Goal: Task Accomplishment & Management: Use online tool/utility

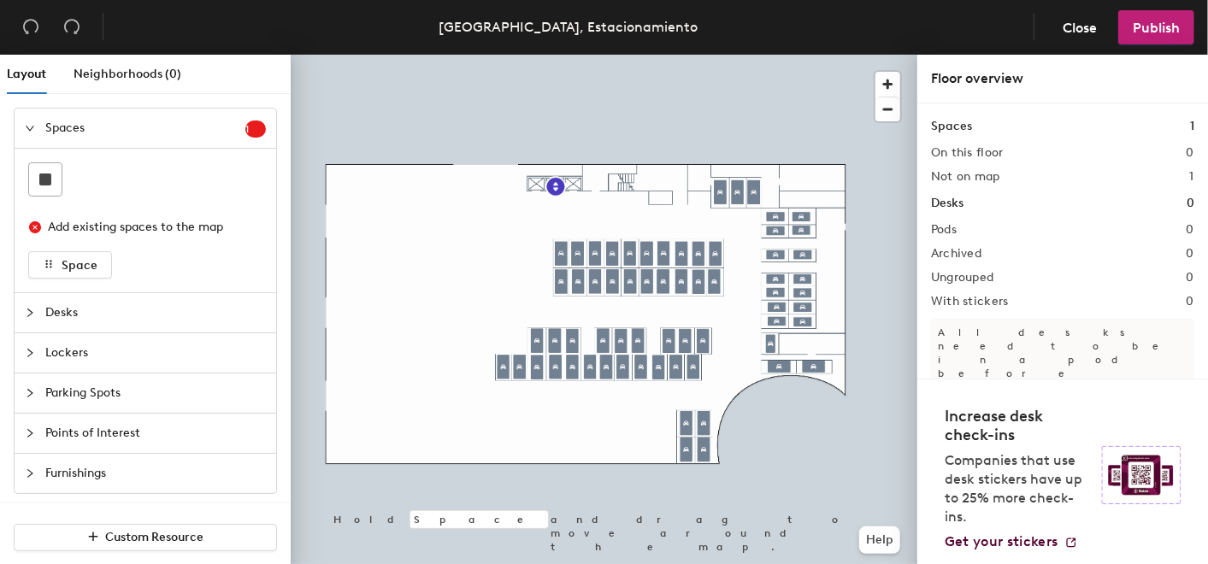
click at [994, 175] on h2 "Not on map" at bounding box center [965, 177] width 69 height 14
click at [1190, 180] on h2 "1" at bounding box center [1192, 177] width 4 height 14
click at [958, 170] on h2 "Not on map" at bounding box center [965, 177] width 69 height 14
click at [245, 131] on span "1" at bounding box center [255, 129] width 21 height 12
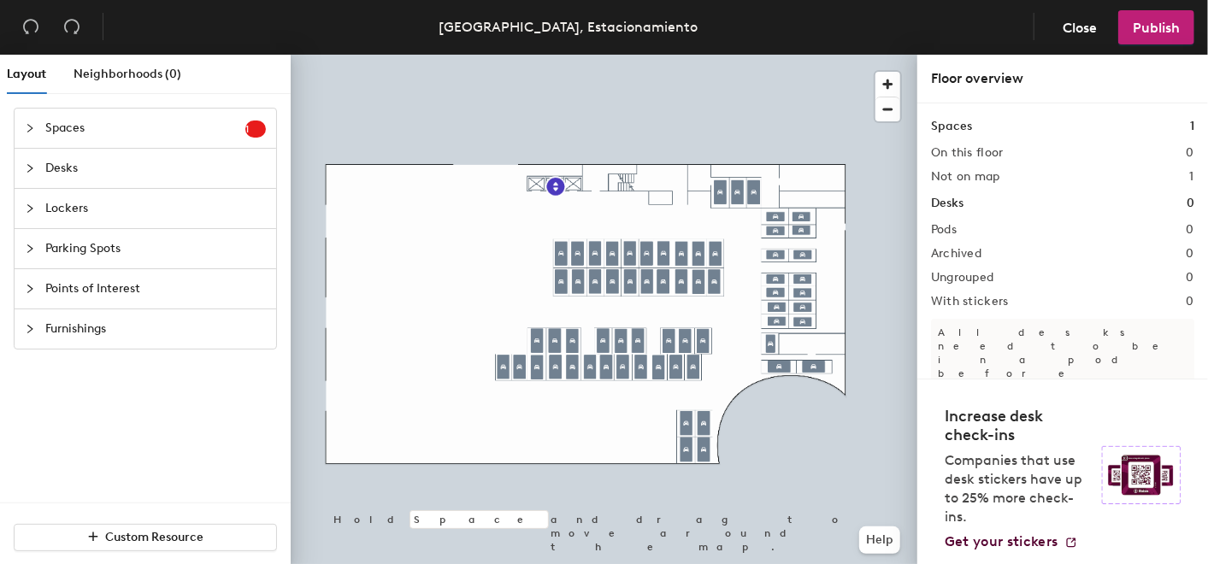
click at [240, 131] on span "Spaces" at bounding box center [145, 128] width 200 height 39
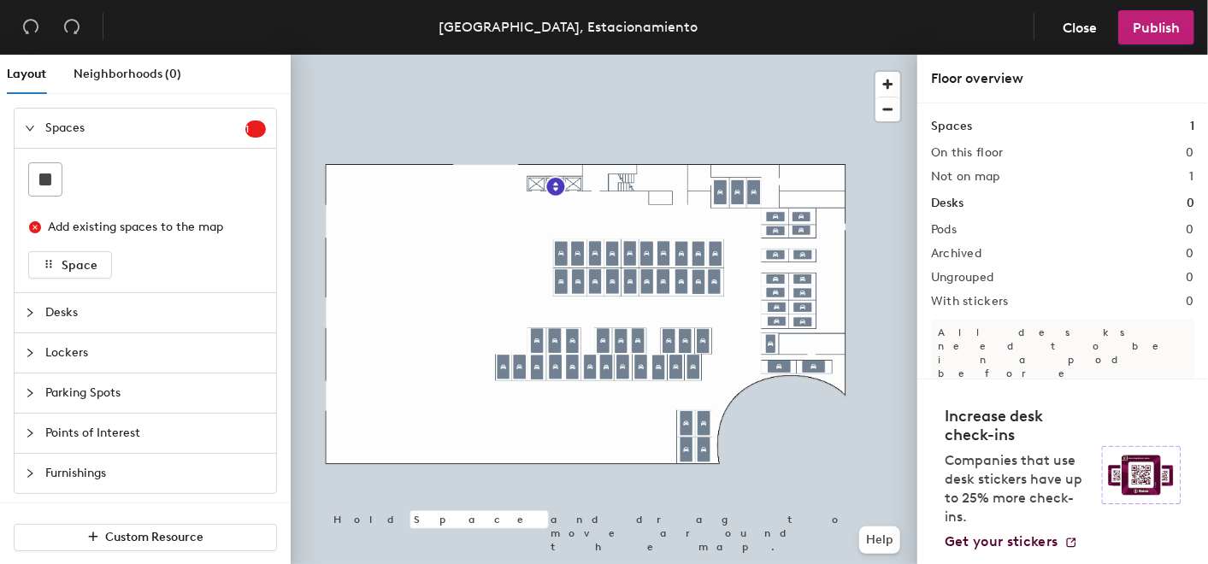
click at [21, 222] on div "Add existing spaces to the map Space" at bounding box center [146, 221] width 262 height 144
click at [70, 254] on button "Space" at bounding box center [70, 264] width 84 height 27
click at [45, 253] on button "Space" at bounding box center [70, 264] width 84 height 27
click at [73, 388] on span "Parking Spots" at bounding box center [155, 393] width 221 height 39
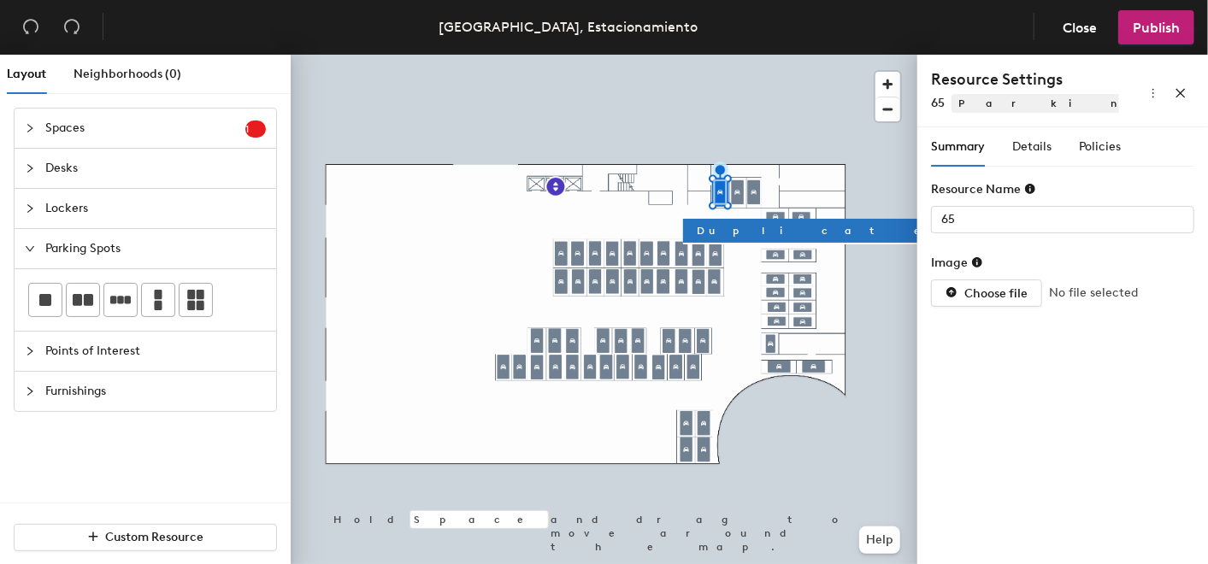
click at [1027, 186] on icon at bounding box center [1030, 189] width 10 height 10
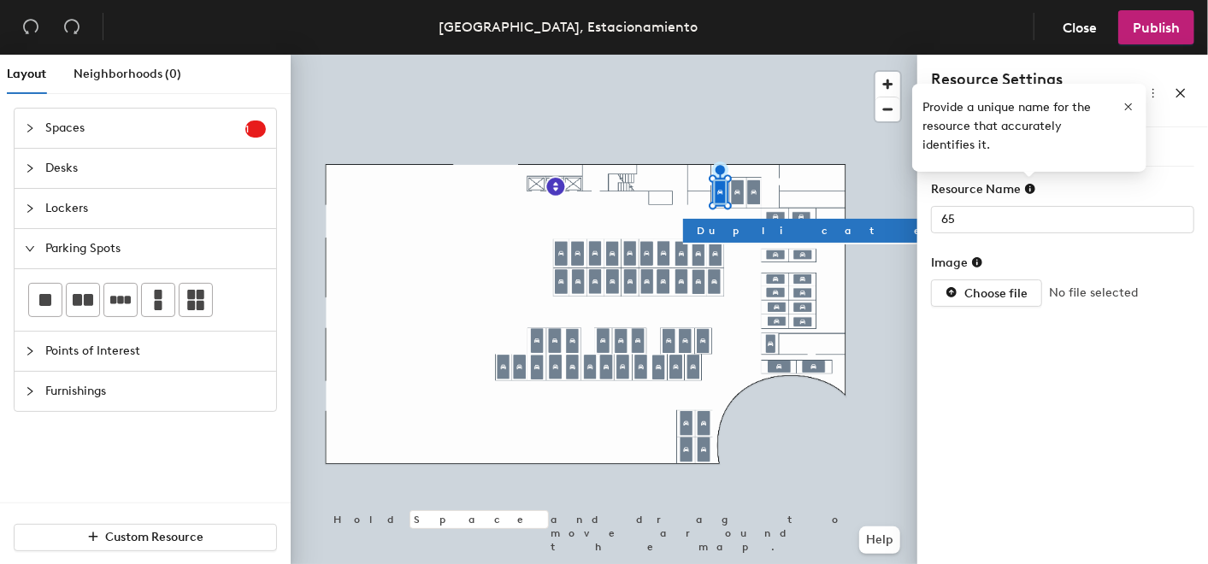
click at [1119, 408] on div "Summary Details Policies Resource Name 65 Image Choose file No file selected" at bounding box center [1062, 349] width 291 height 444
click at [1128, 118] on button "button" at bounding box center [1129, 107] width 15 height 27
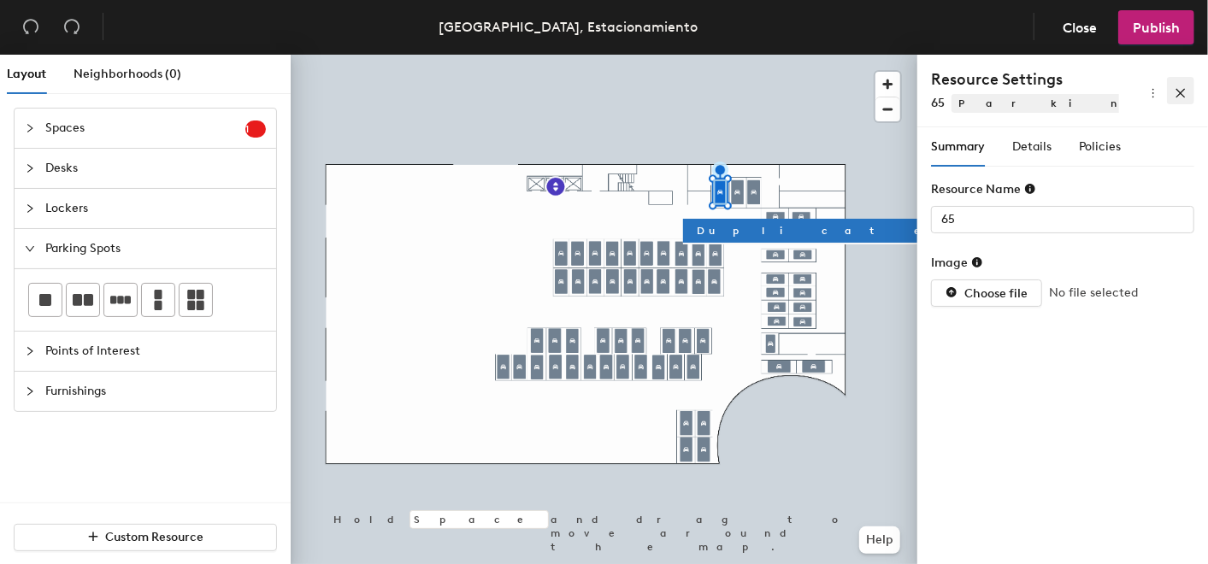
click at [1184, 87] on icon "close" at bounding box center [1181, 93] width 12 height 12
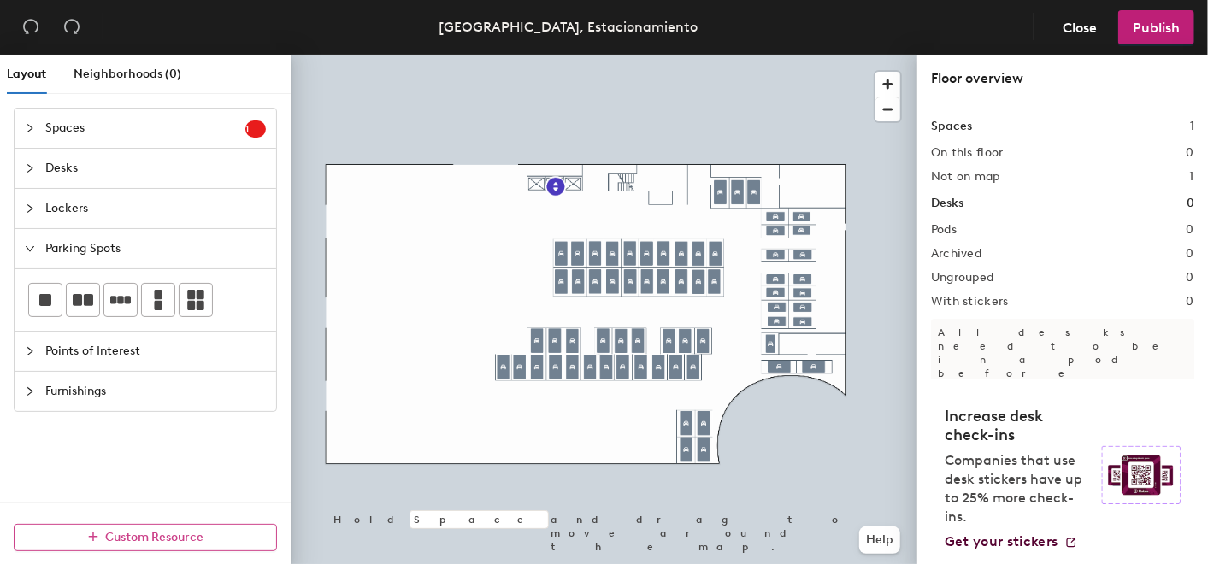
click at [186, 543] on span "Custom Resource" at bounding box center [155, 537] width 98 height 15
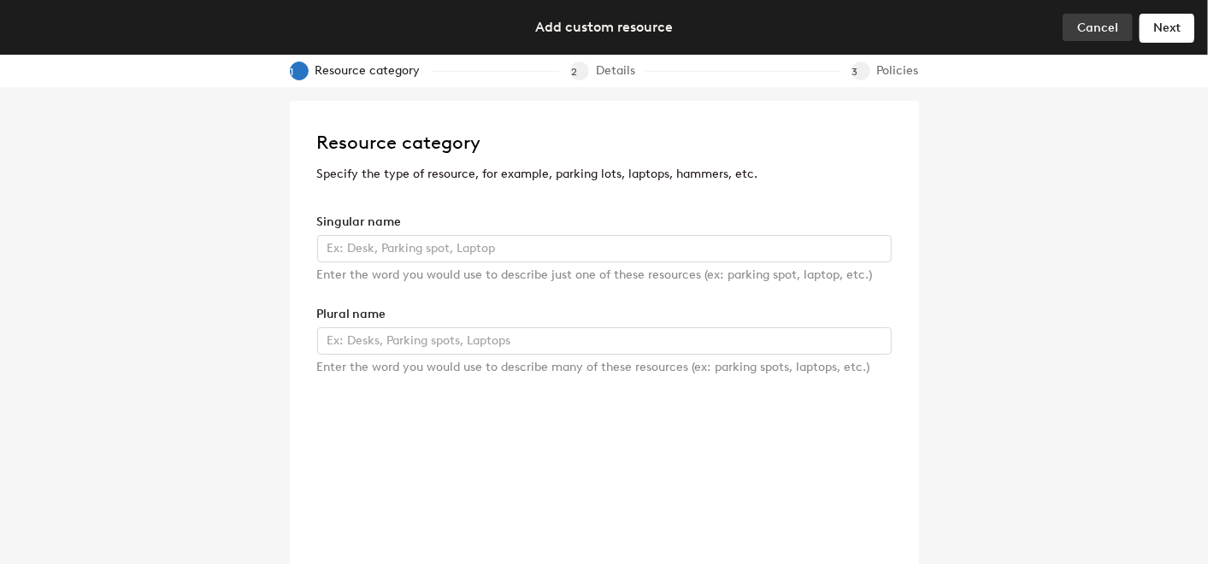
click at [1095, 34] on span "Cancel" at bounding box center [1097, 28] width 41 height 15
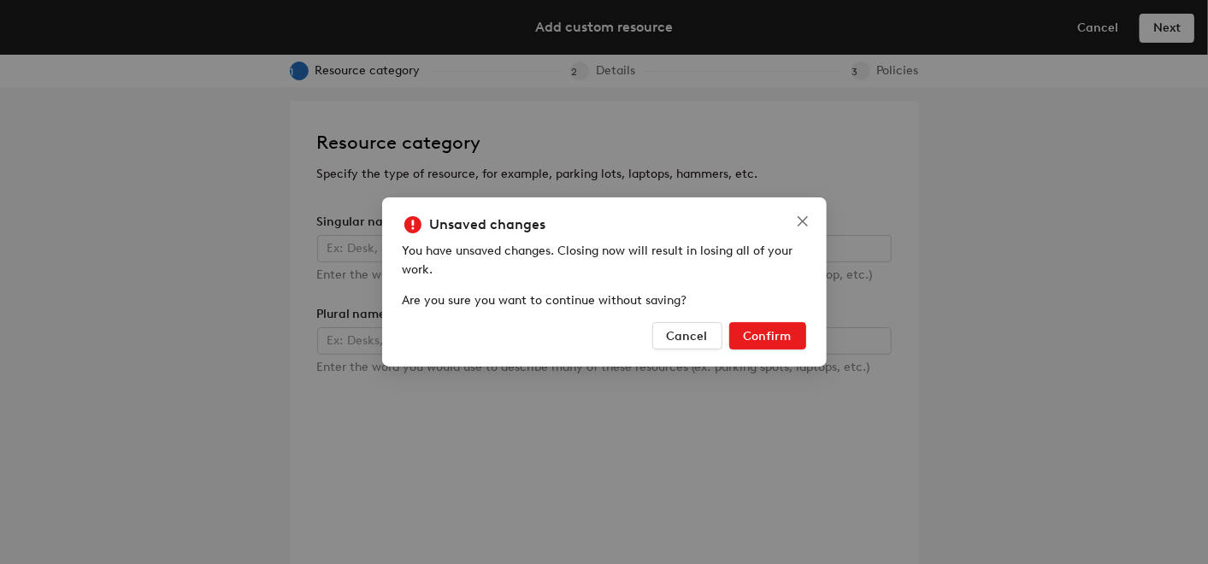
click at [751, 339] on span "Confirm" at bounding box center [768, 336] width 48 height 15
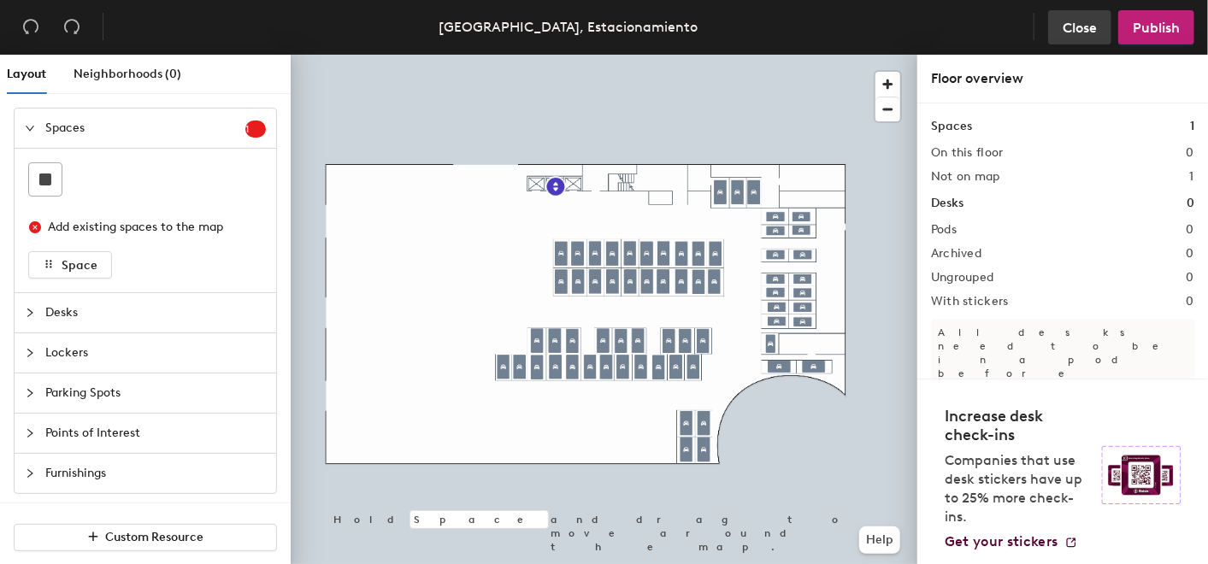
click at [1082, 21] on span "Close" at bounding box center [1080, 28] width 34 height 16
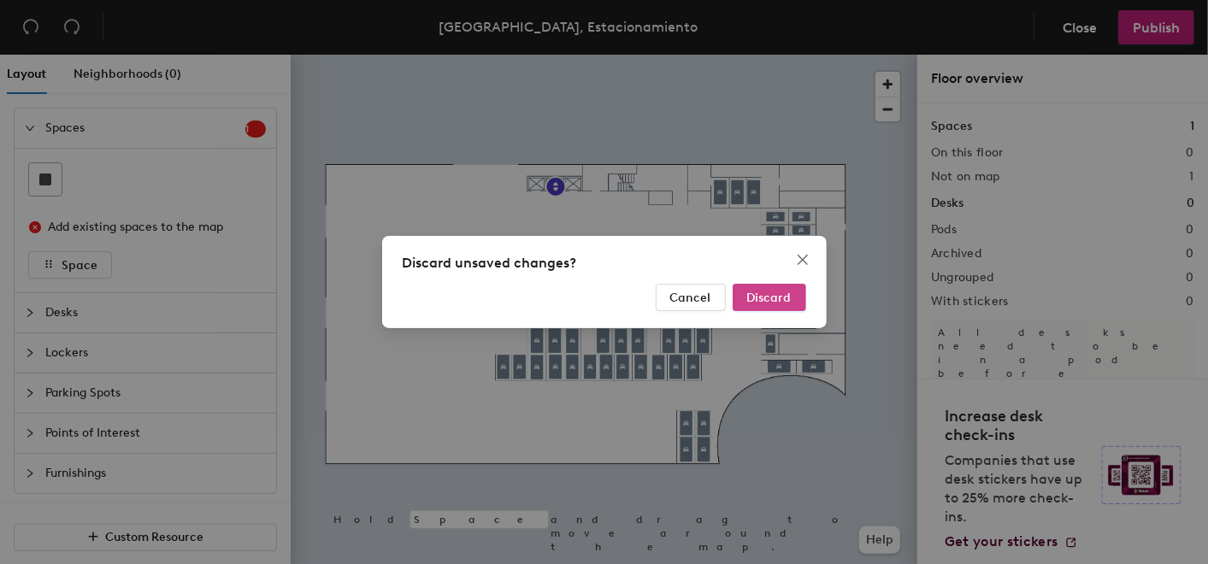
click at [769, 292] on span "Discard" at bounding box center [769, 298] width 44 height 15
